Goal: Task Accomplishment & Management: Complete application form

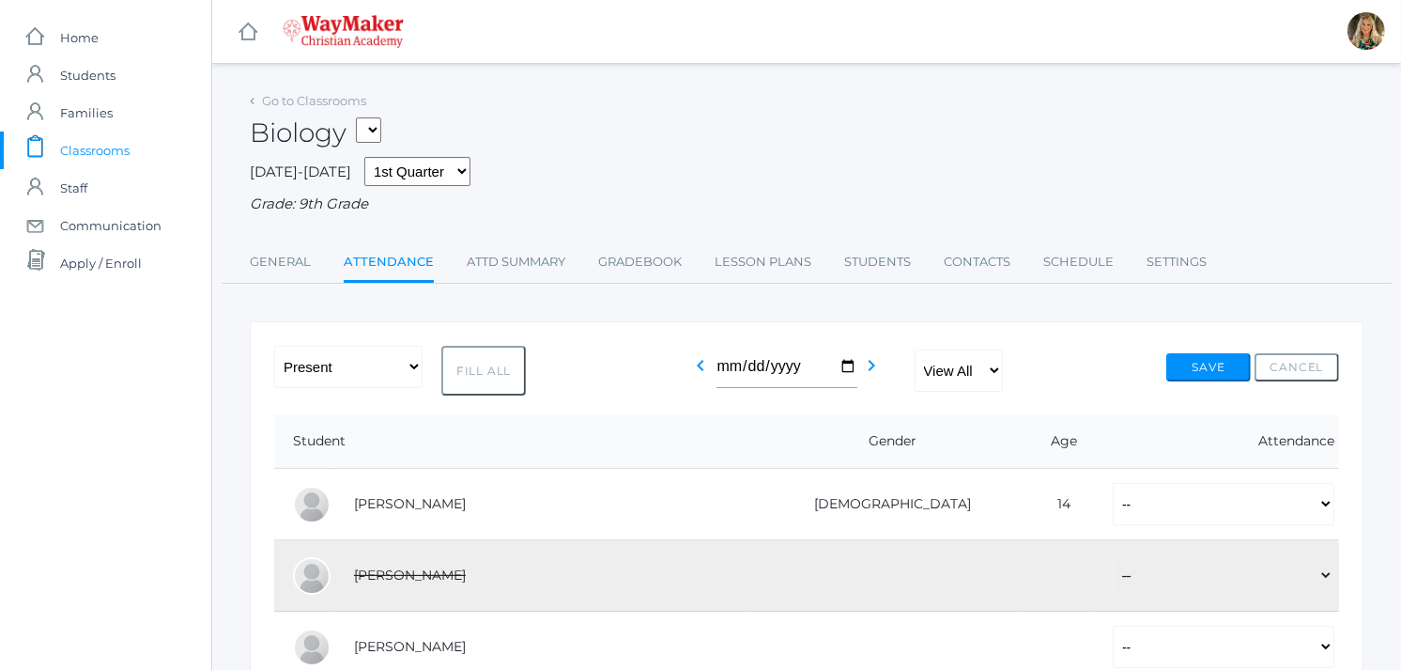
click at [477, 372] on button "Fill All" at bounding box center [483, 371] width 85 height 50
select select "P"
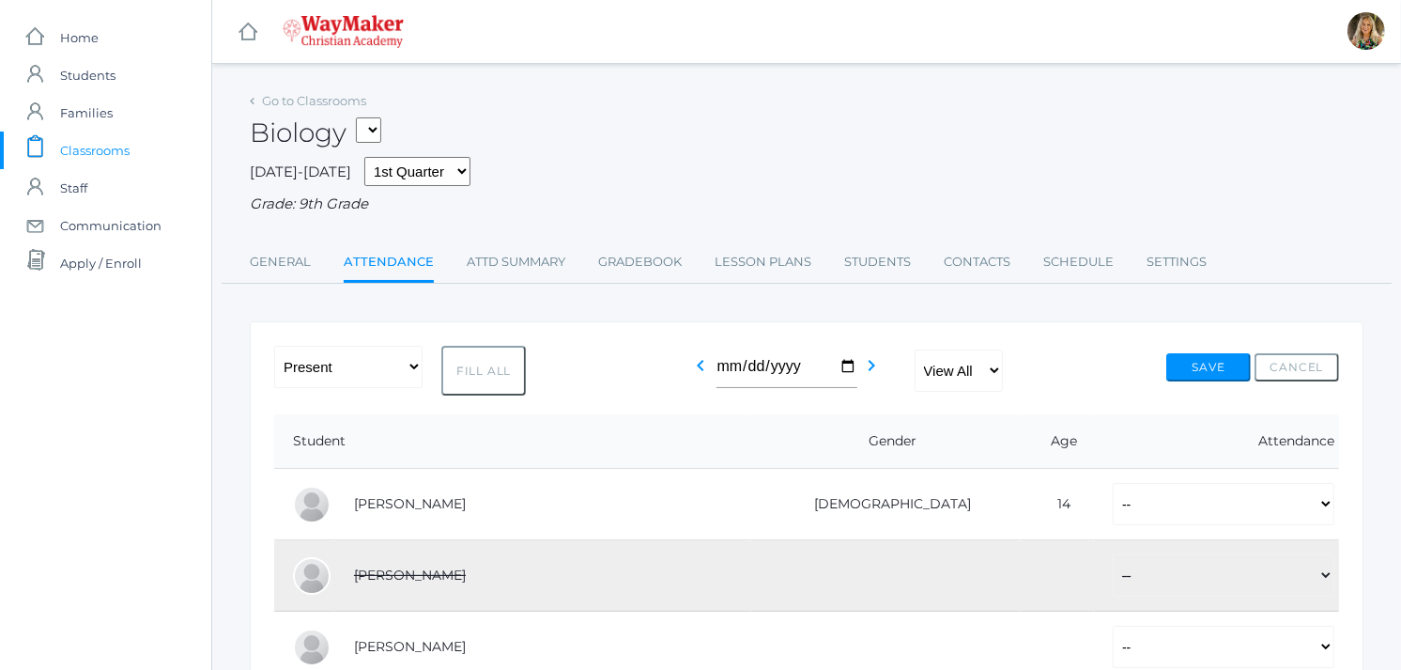
select select "P"
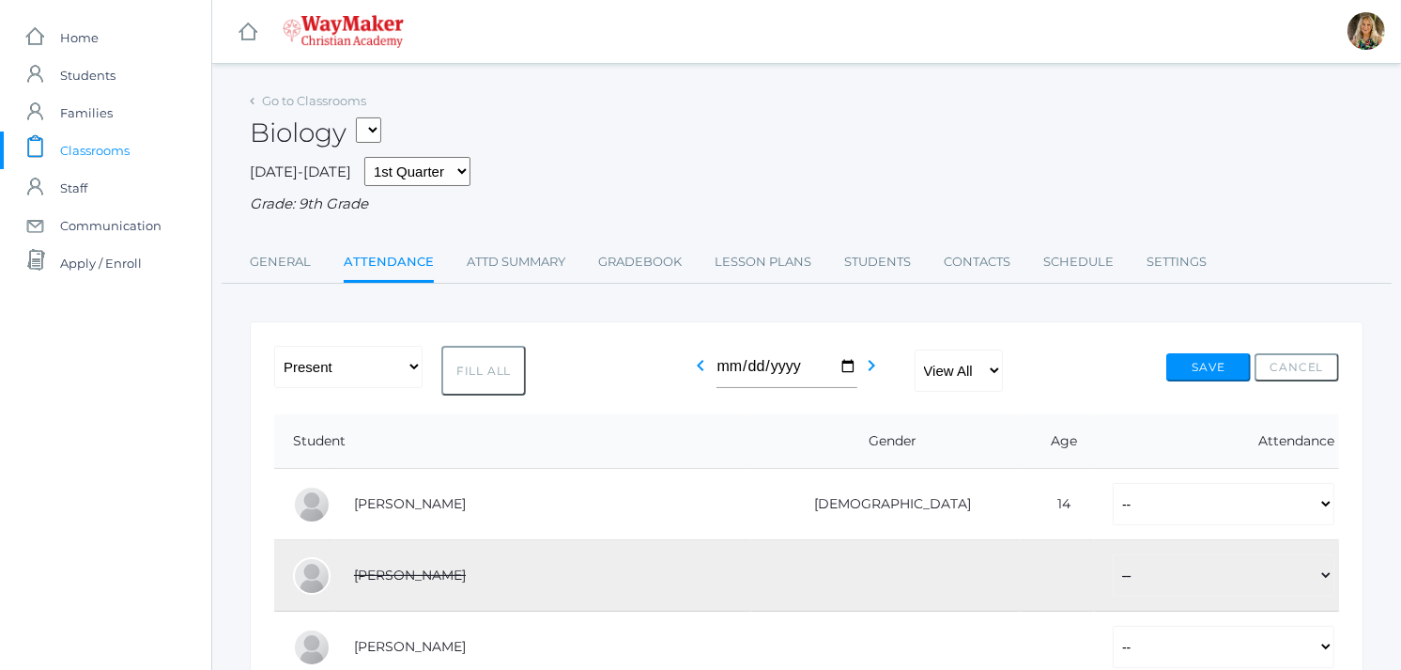
select select "P"
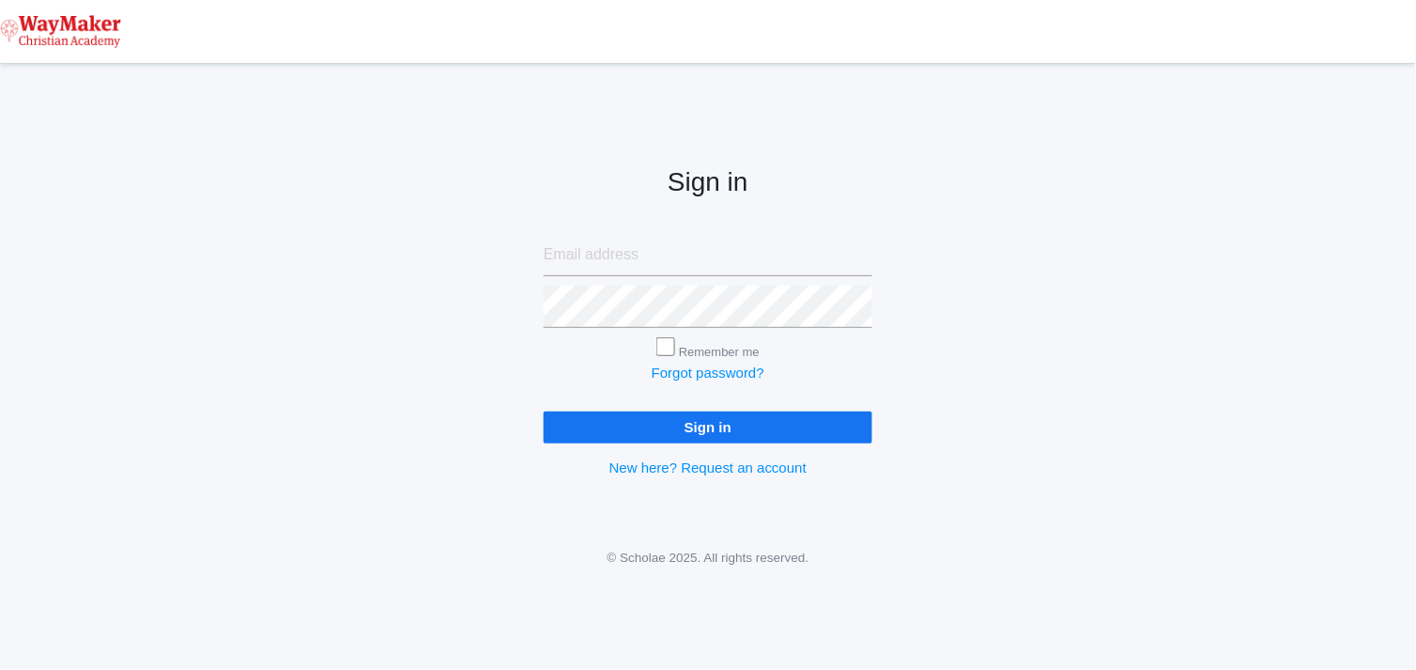
type input "cmarosz@waymakerchristian.com"
click at [679, 430] on input "Sign in" at bounding box center [708, 426] width 329 height 31
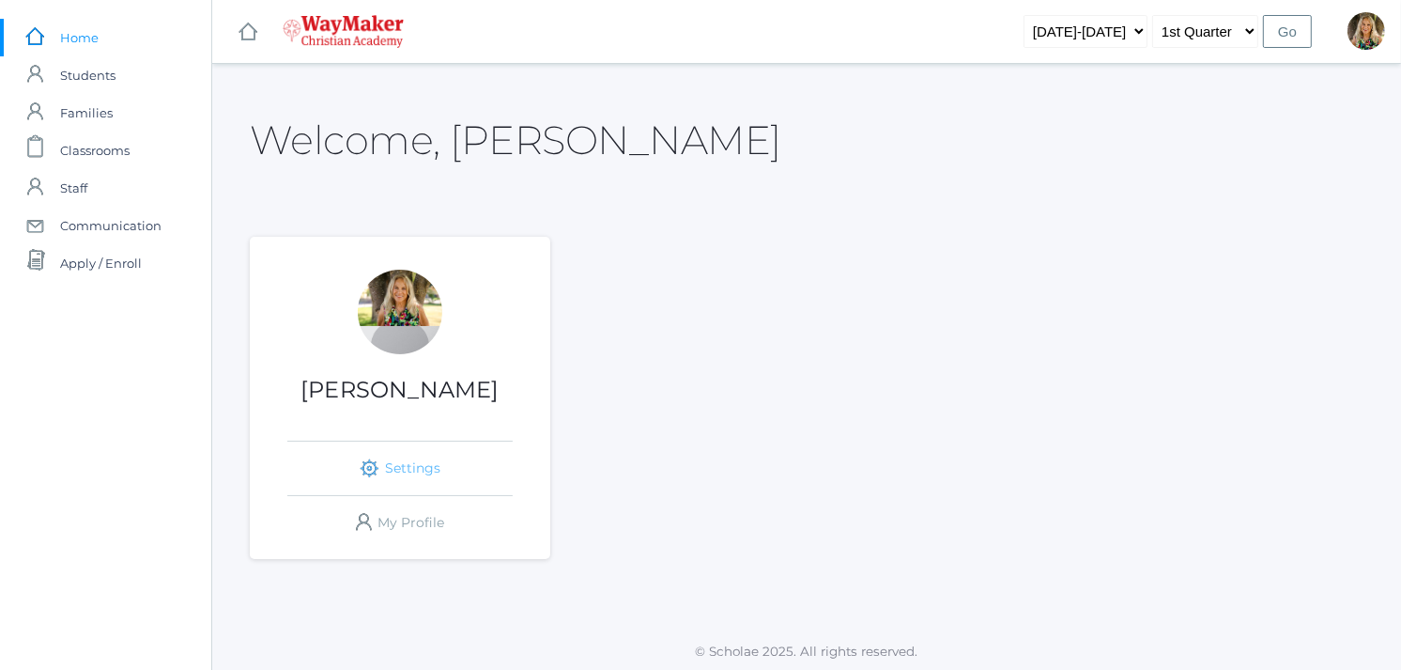
click at [397, 468] on link "icons/ui/navigation/settings Created with Sketch. Settings" at bounding box center [399, 468] width 225 height 54
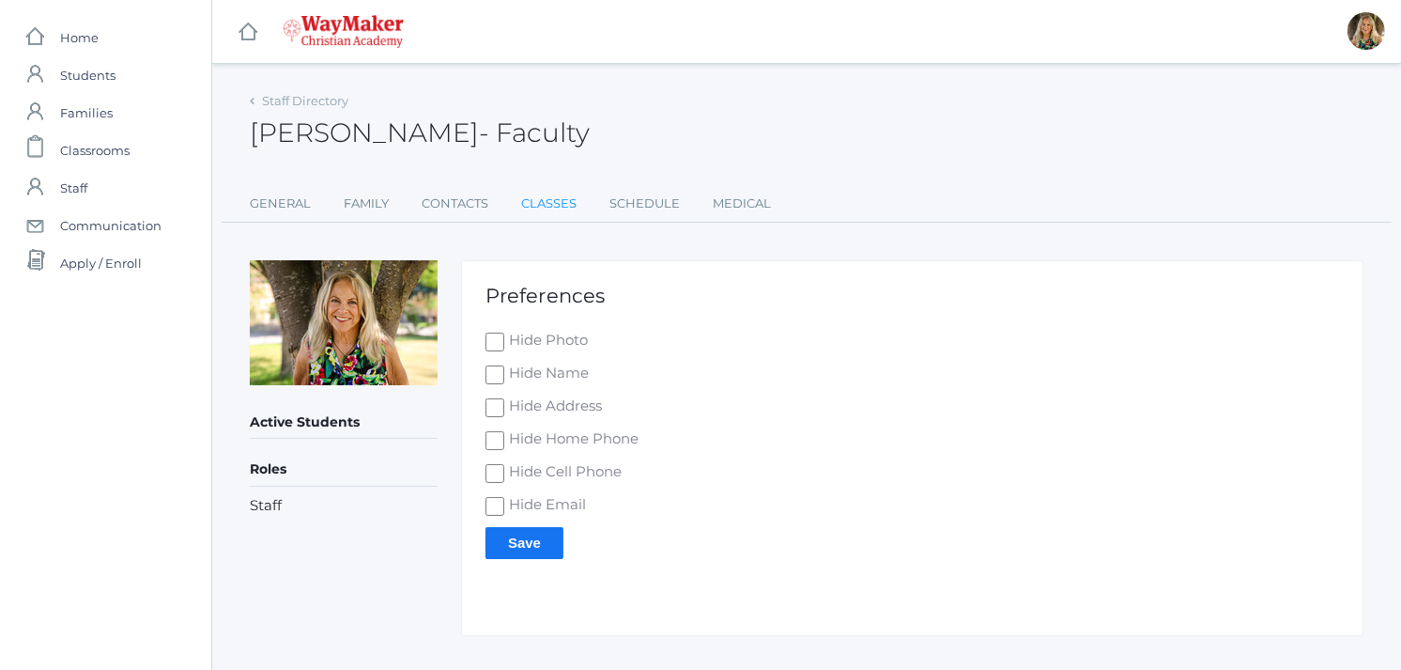
click at [552, 194] on link "Classes" at bounding box center [548, 204] width 55 height 38
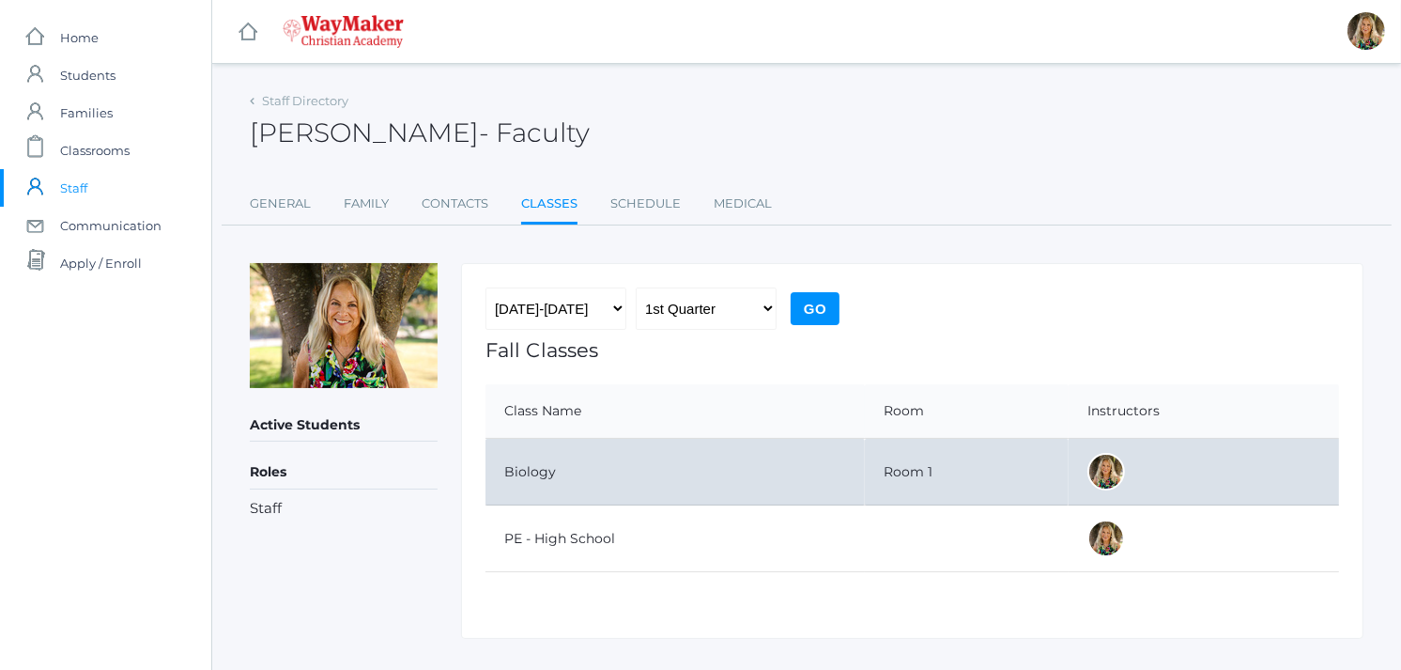
click at [546, 467] on td "Biology" at bounding box center [675, 472] width 379 height 67
click at [546, 464] on td "Biology" at bounding box center [675, 472] width 379 height 67
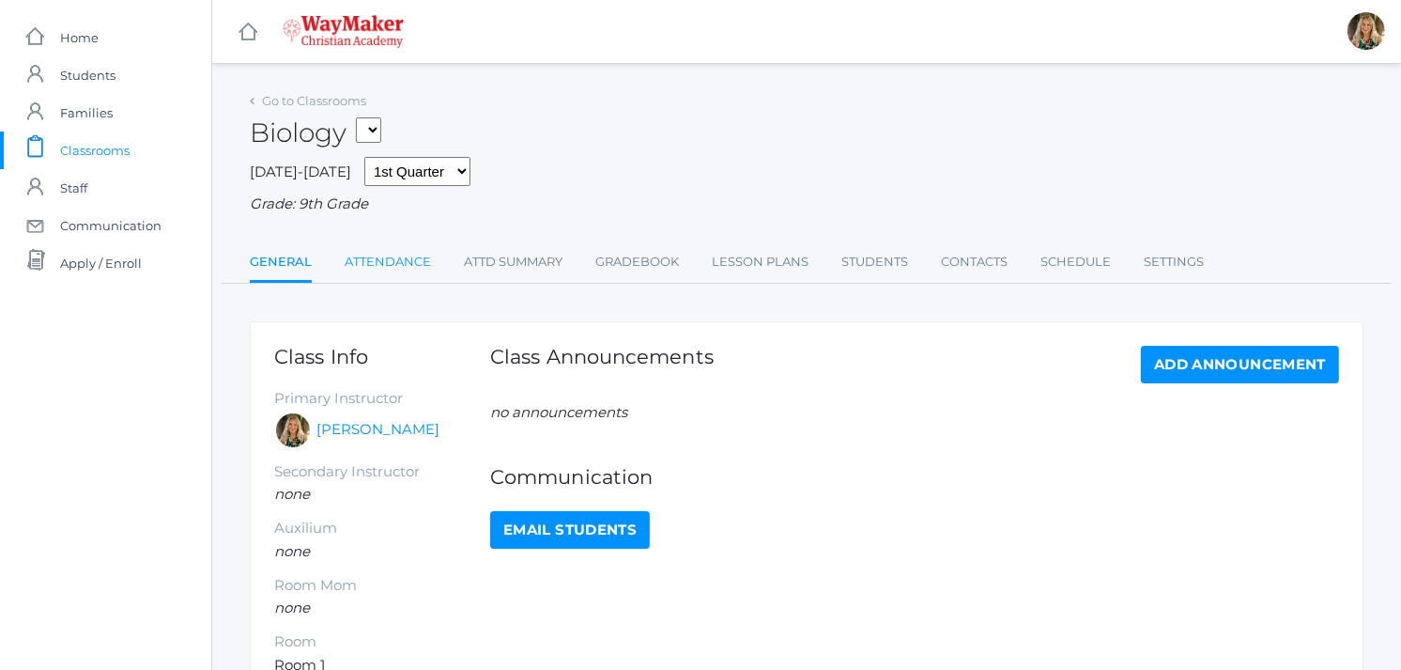
click at [404, 258] on link "Attendance" at bounding box center [388, 262] width 86 height 38
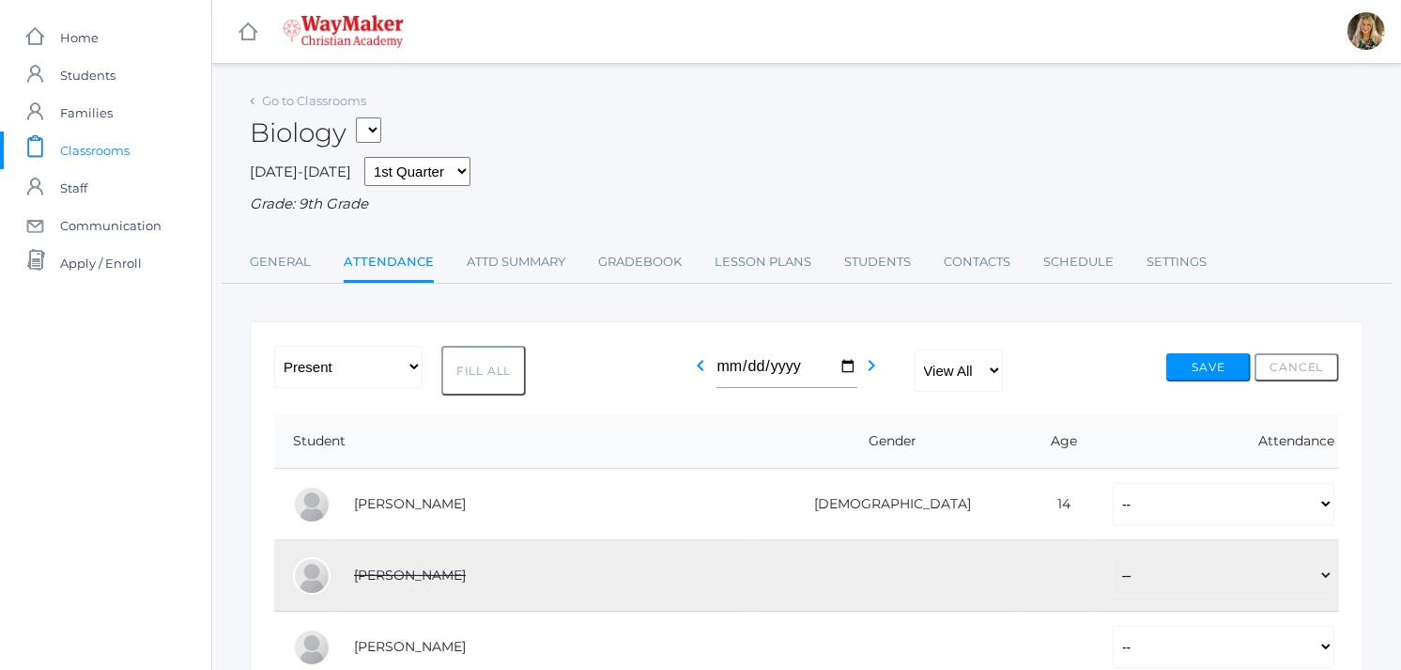
click at [484, 363] on button "Fill All" at bounding box center [483, 371] width 85 height 50
select select "P"
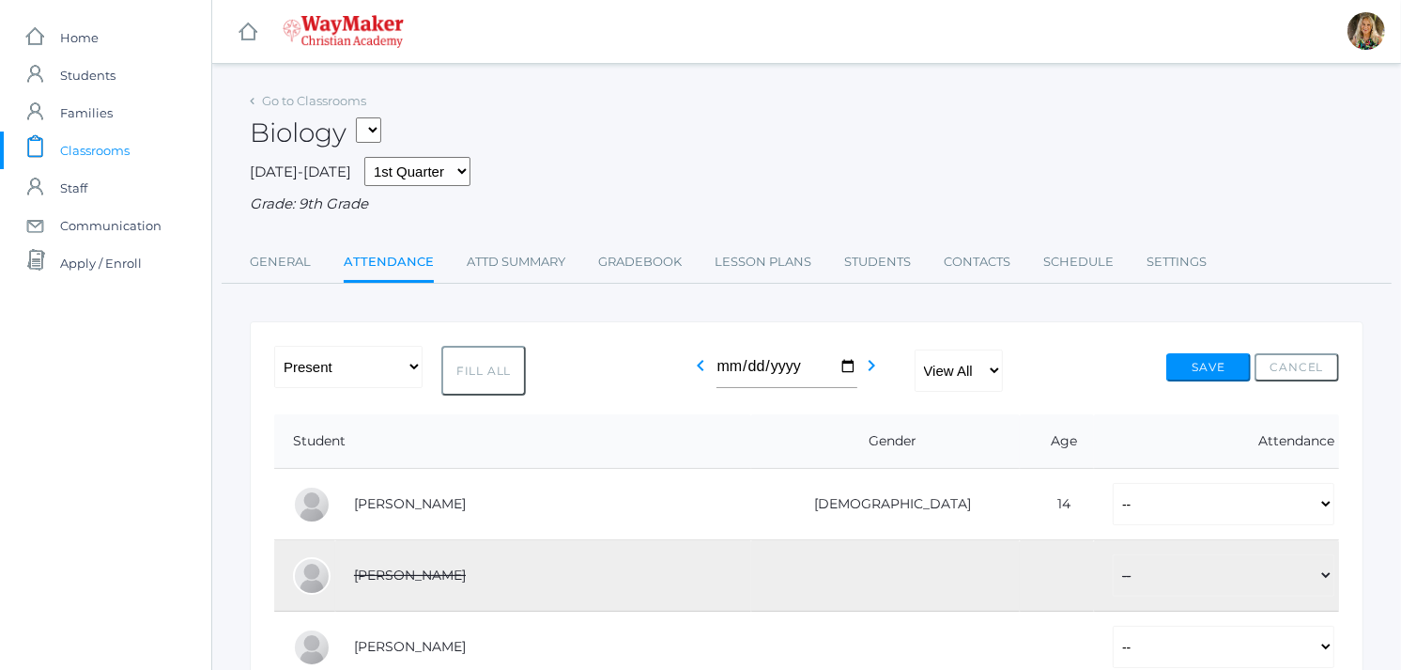
select select "P"
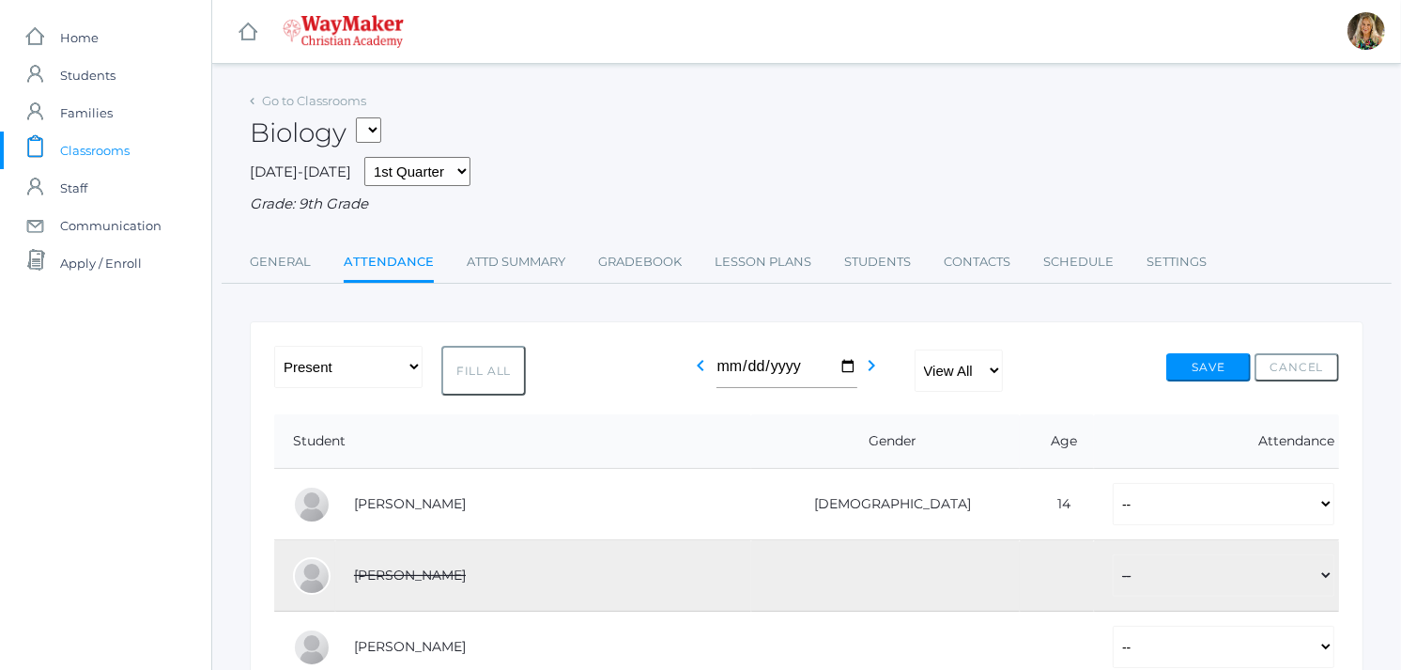
select select "P"
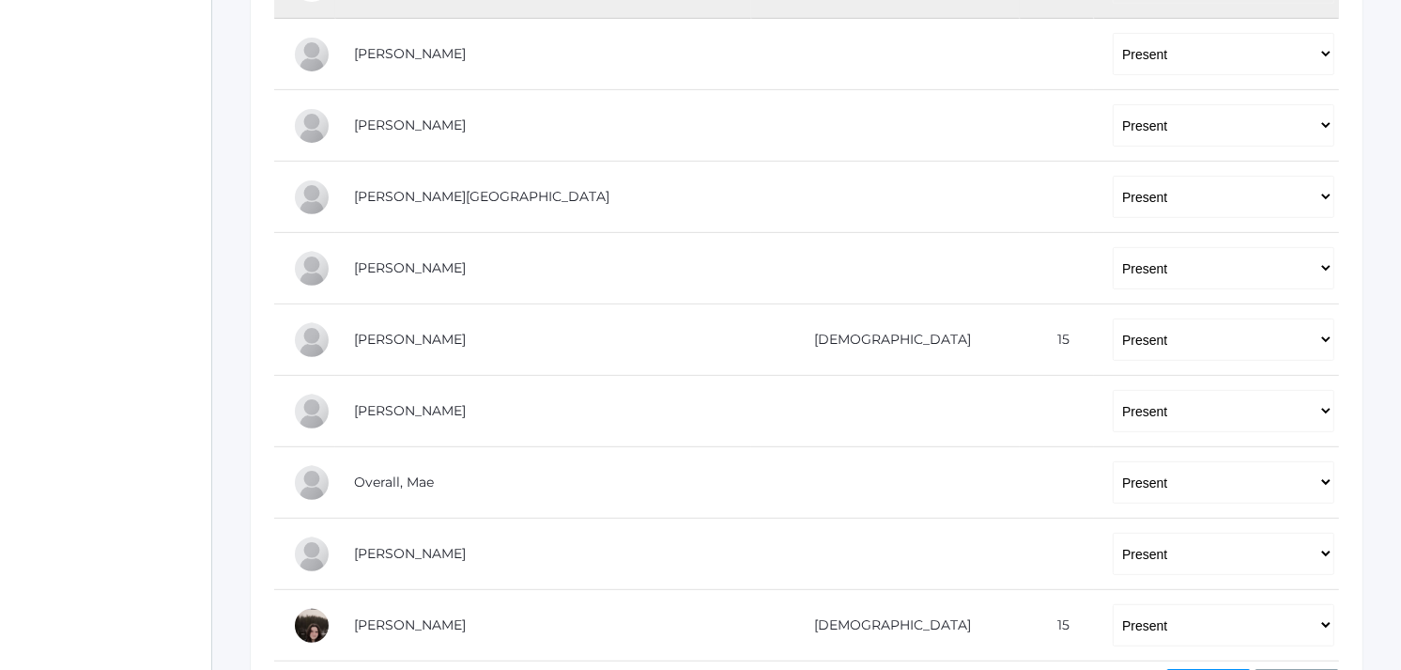
scroll to position [626, 0]
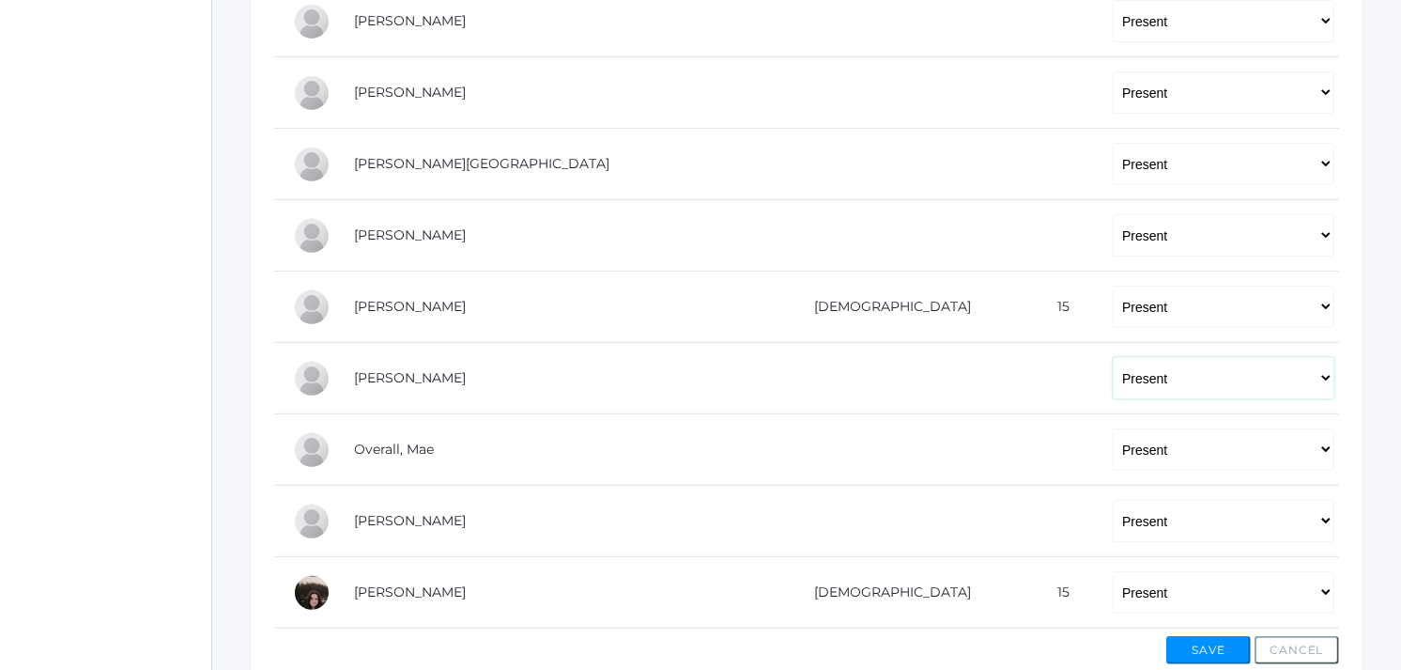
click at [1113, 369] on select "-- Present Tardy Excused Tardy Unexcused Absent Excused Absent Unexcused" at bounding box center [1224, 378] width 222 height 42
select select "AE"
click at [1113, 357] on select "-- Present Tardy Excused Tardy Unexcused Absent Excused Absent Unexcused" at bounding box center [1224, 378] width 222 height 42
click at [1227, 651] on button "Save" at bounding box center [1209, 650] width 85 height 28
